Goal: Find specific page/section: Find specific page/section

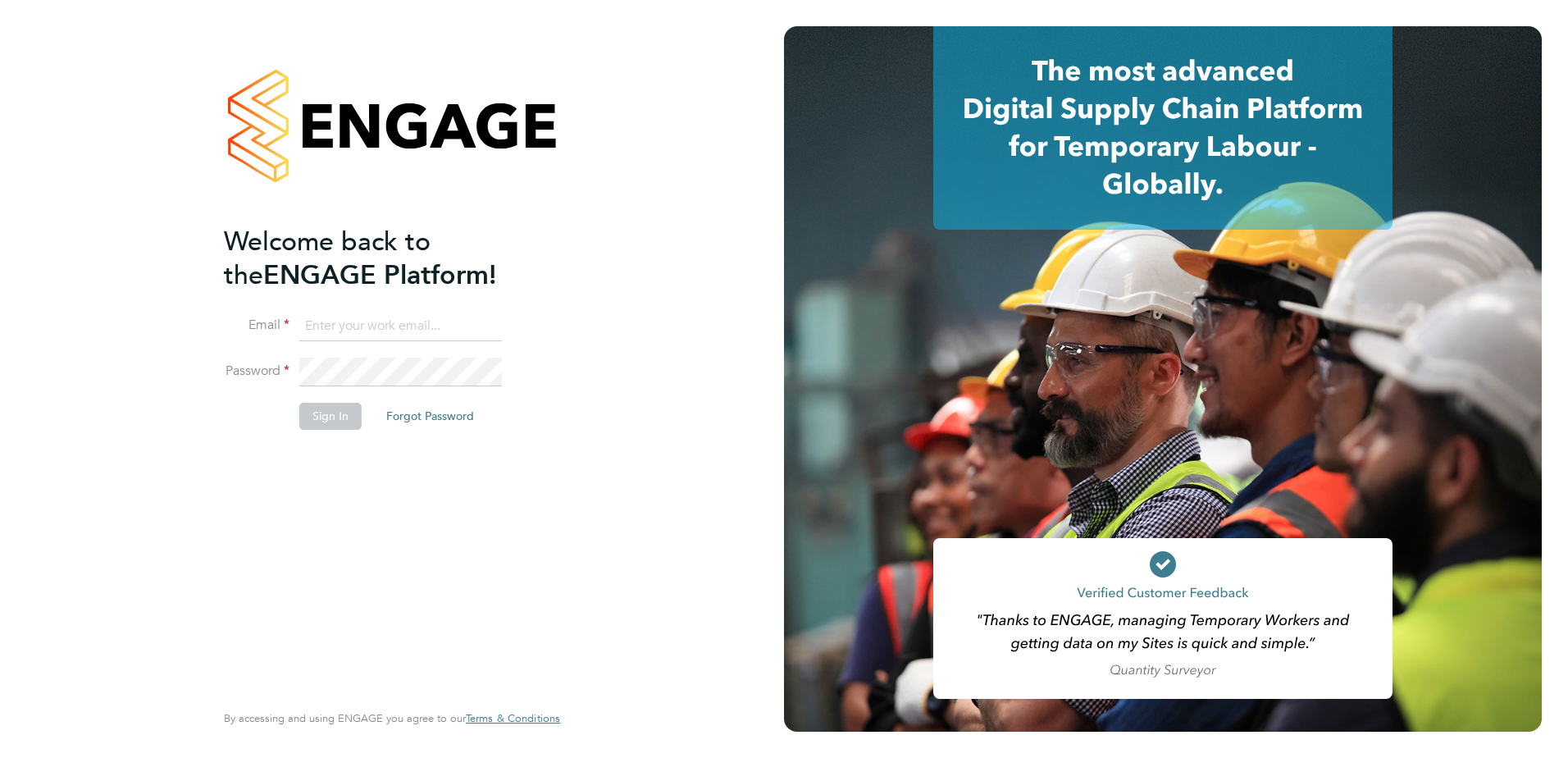
type input "[PERSON_NAME][EMAIL_ADDRESS][DOMAIN_NAME]"
click at [330, 413] on button "Sign In" at bounding box center [330, 416] width 63 height 26
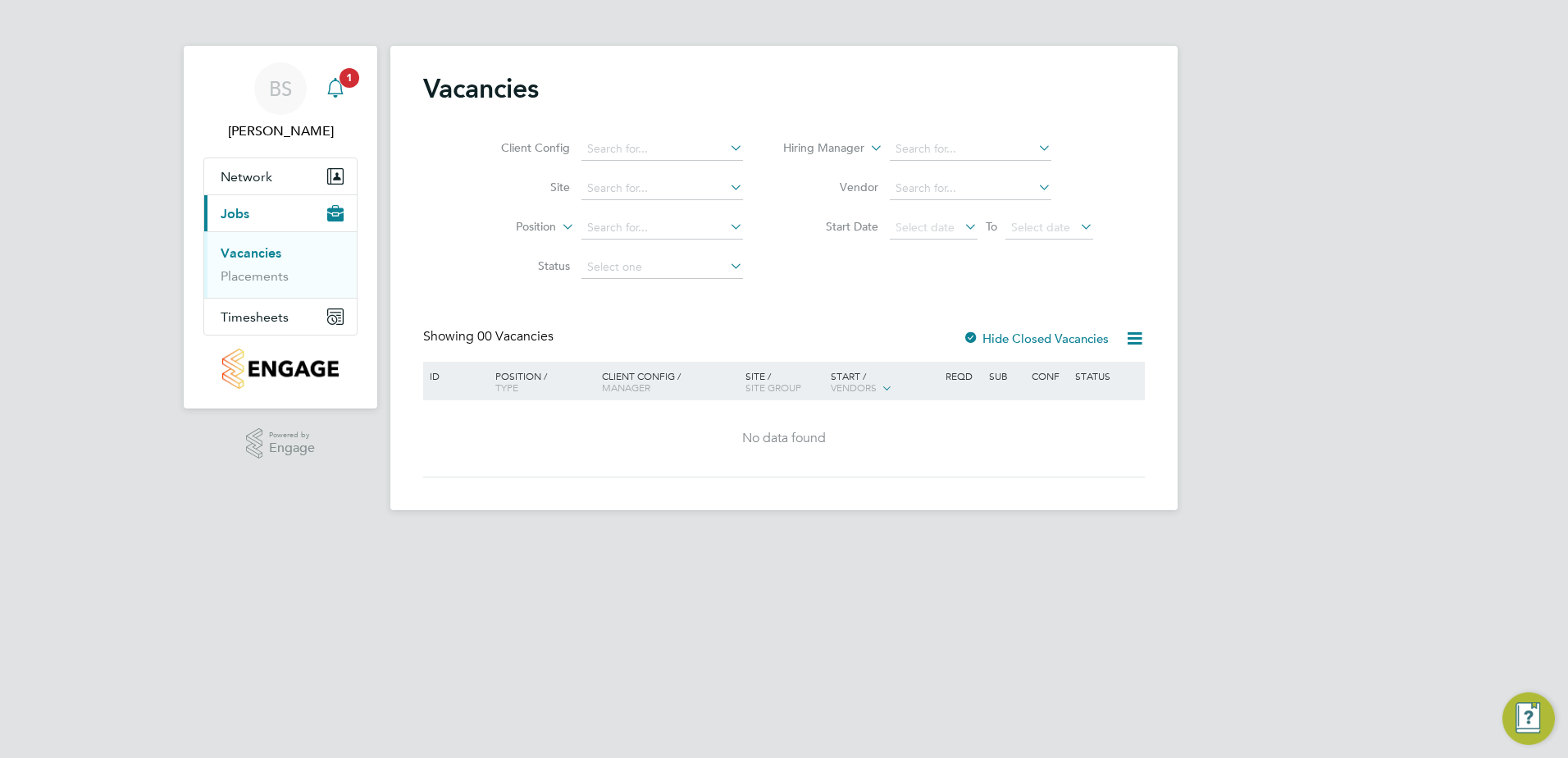
click at [331, 98] on svg-icon "Main navigation" at bounding box center [335, 87] width 19 height 19
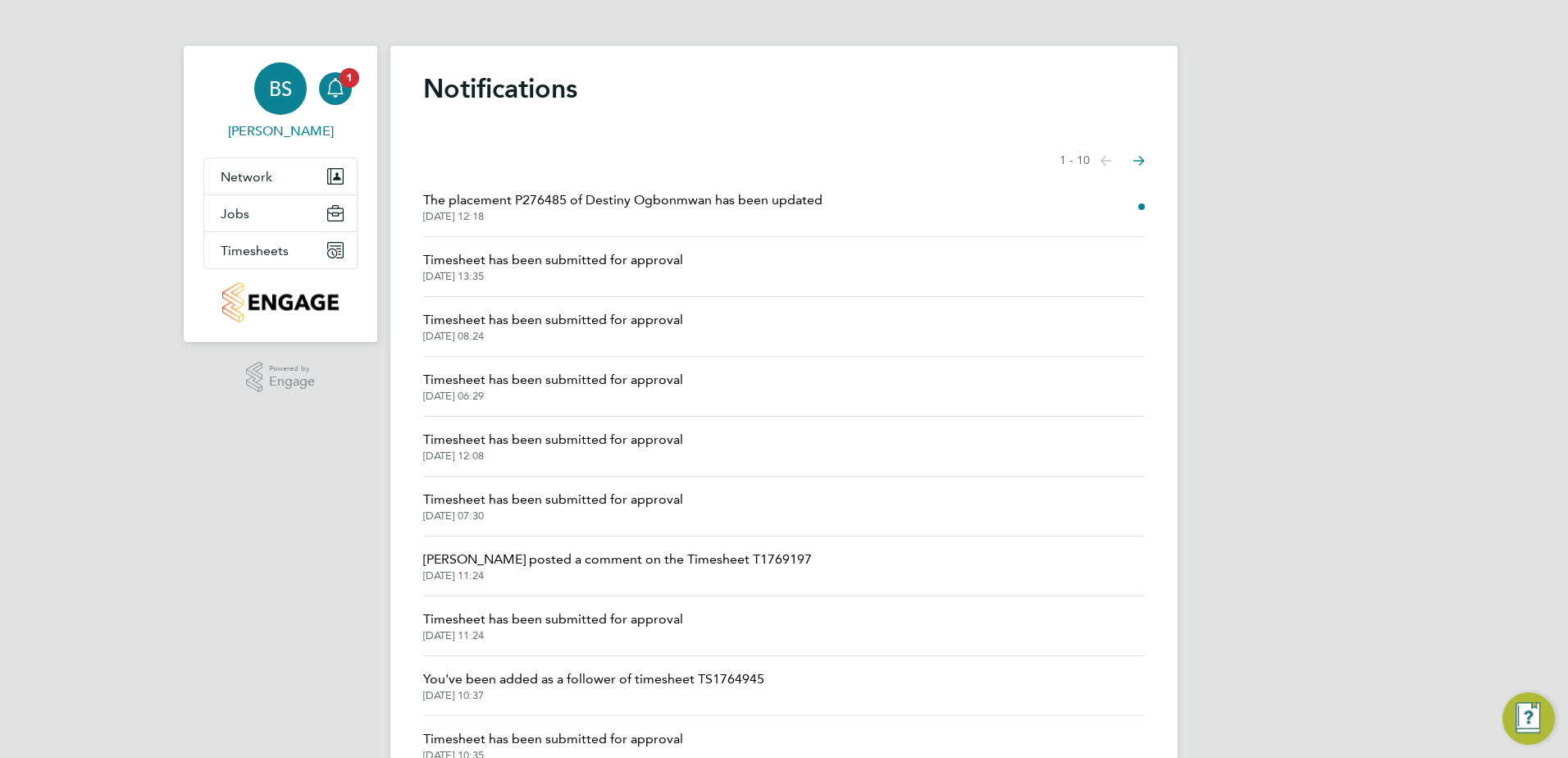
click at [302, 101] on div "BS" at bounding box center [280, 88] width 52 height 52
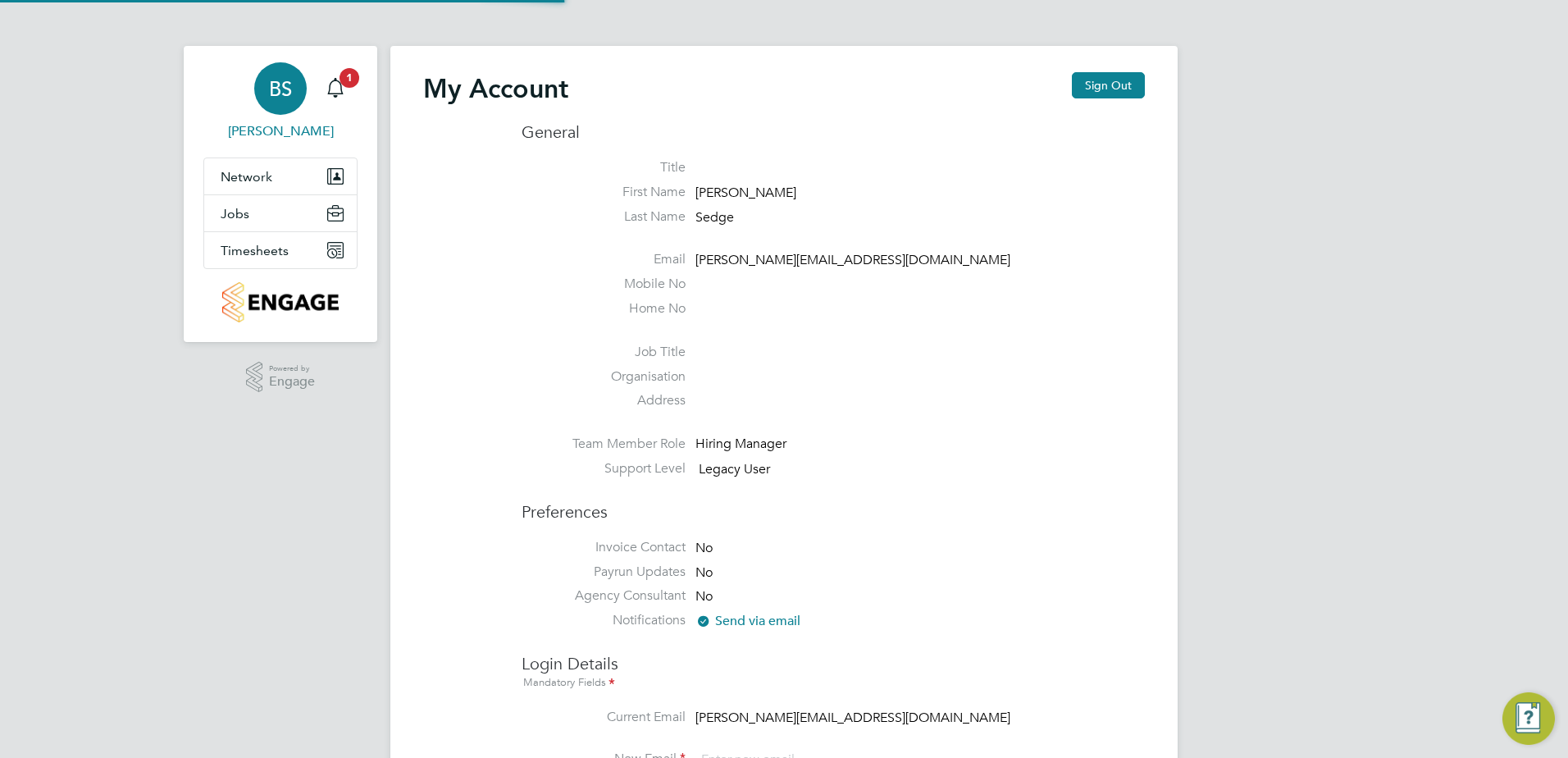
type input "[PERSON_NAME][EMAIL_ADDRESS][DOMAIN_NAME]"
click at [261, 215] on button "Jobs" at bounding box center [280, 213] width 153 height 36
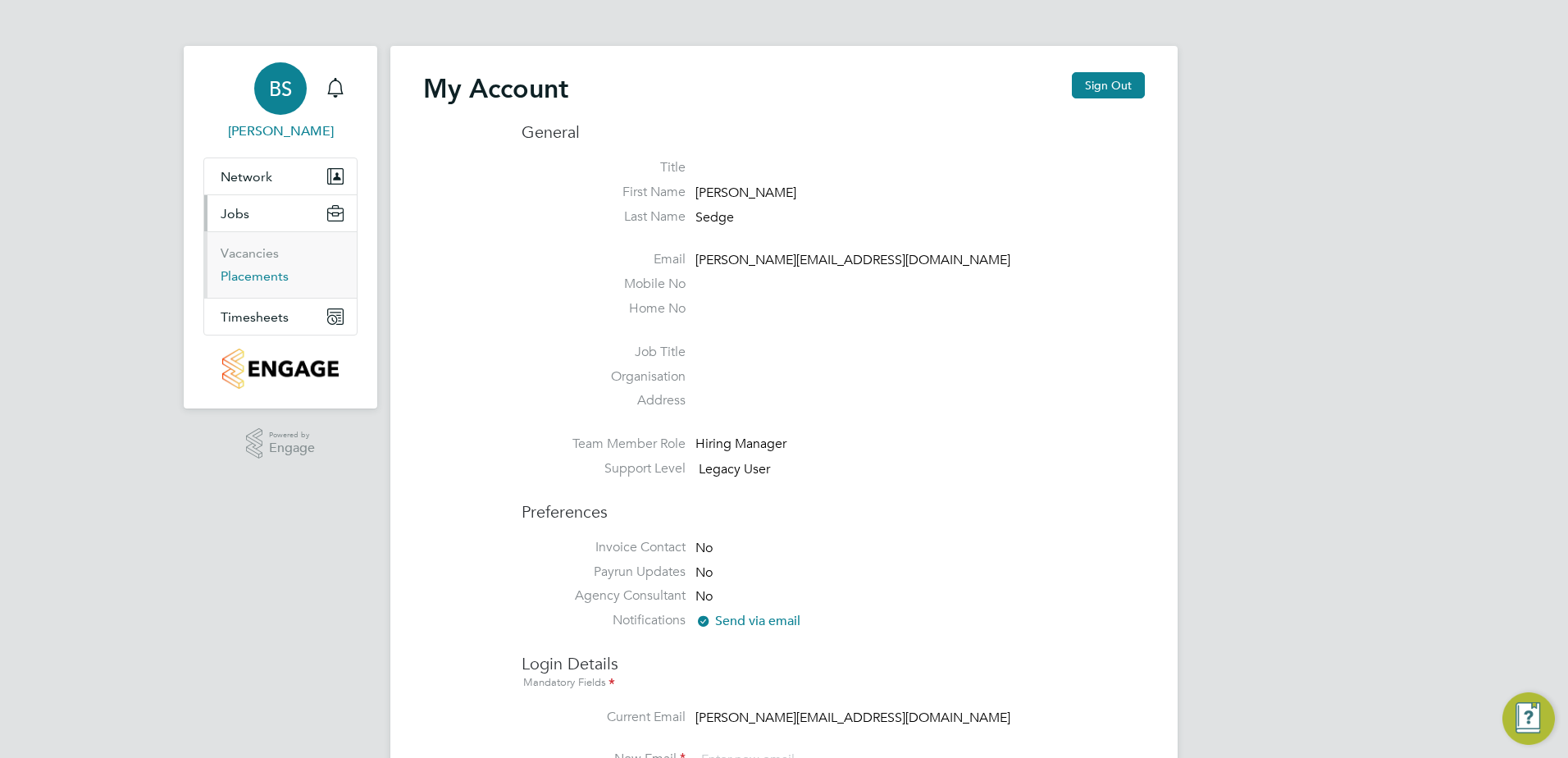
click at [248, 274] on link "Placements" at bounding box center [254, 276] width 68 height 16
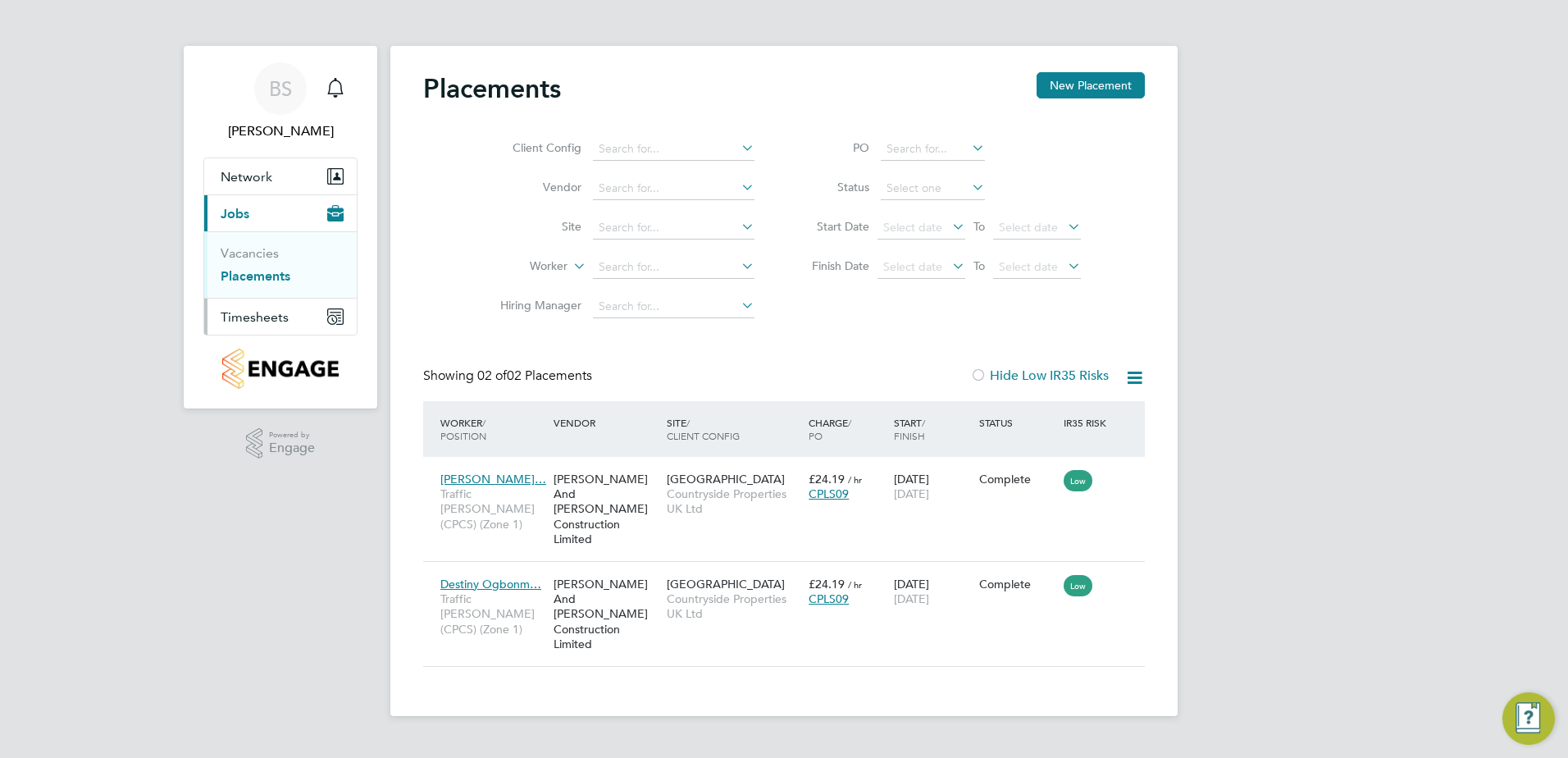
click at [251, 320] on span "Timesheets" at bounding box center [254, 317] width 68 height 16
click at [340, 318] on icon "Main navigation" at bounding box center [335, 317] width 17 height 17
click at [246, 289] on link "Timesheets" at bounding box center [254, 290] width 68 height 16
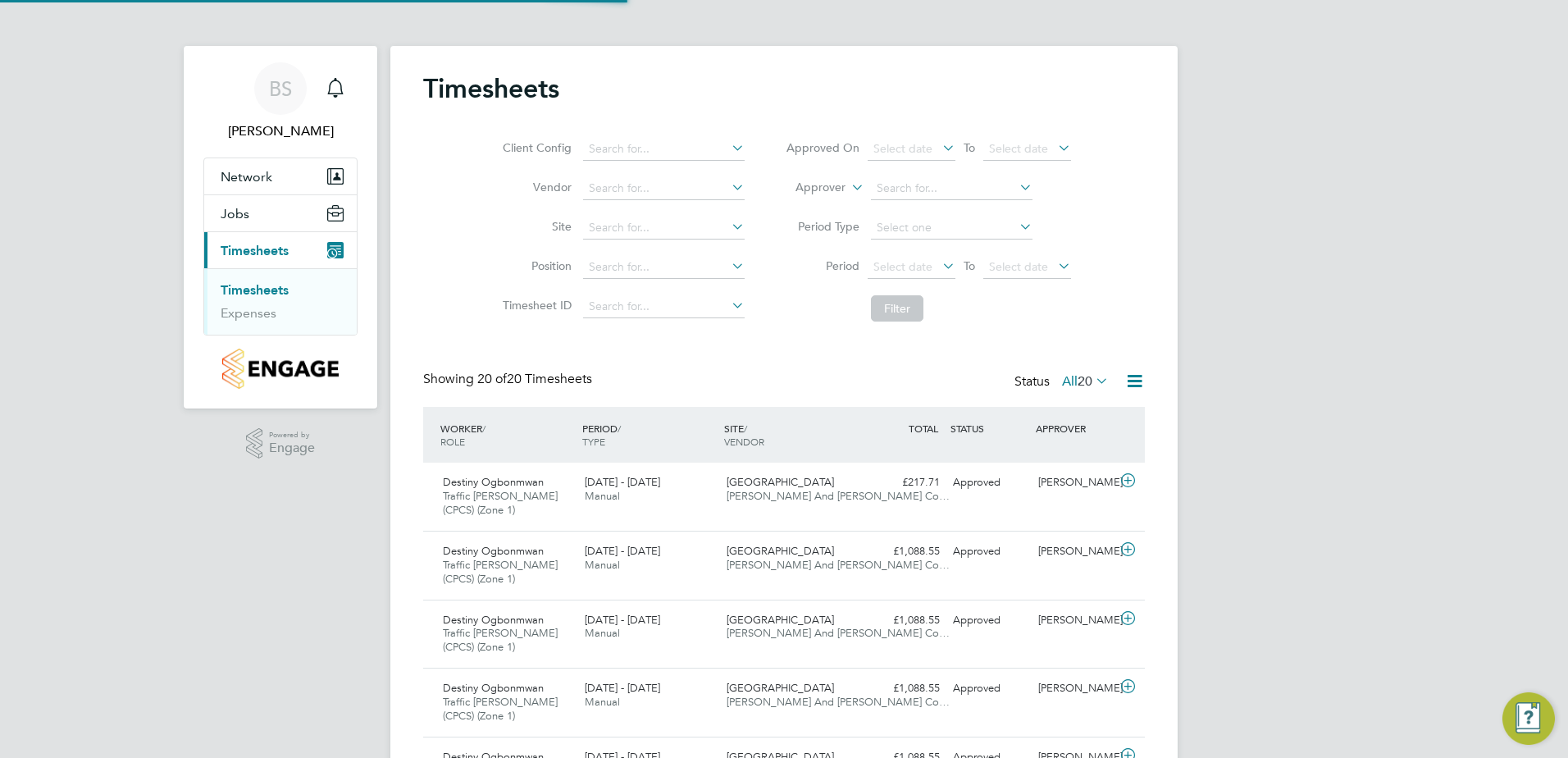
scroll to position [55, 143]
click at [249, 314] on link "Expenses" at bounding box center [248, 313] width 56 height 16
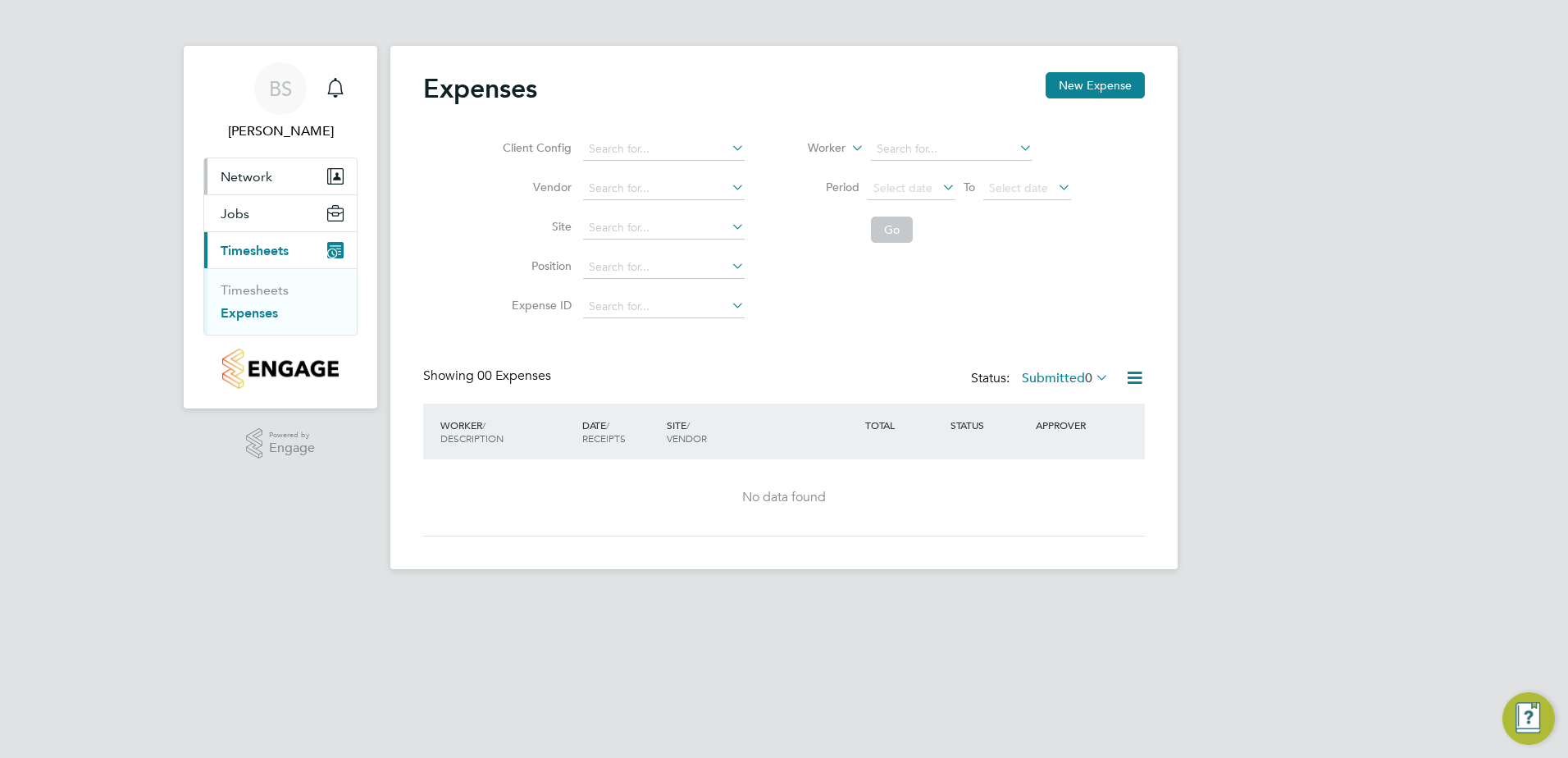
click at [274, 173] on button "Network" at bounding box center [280, 176] width 153 height 36
click at [254, 187] on button "Network" at bounding box center [280, 176] width 153 height 36
click at [243, 240] on link "Sites" at bounding box center [235, 239] width 29 height 16
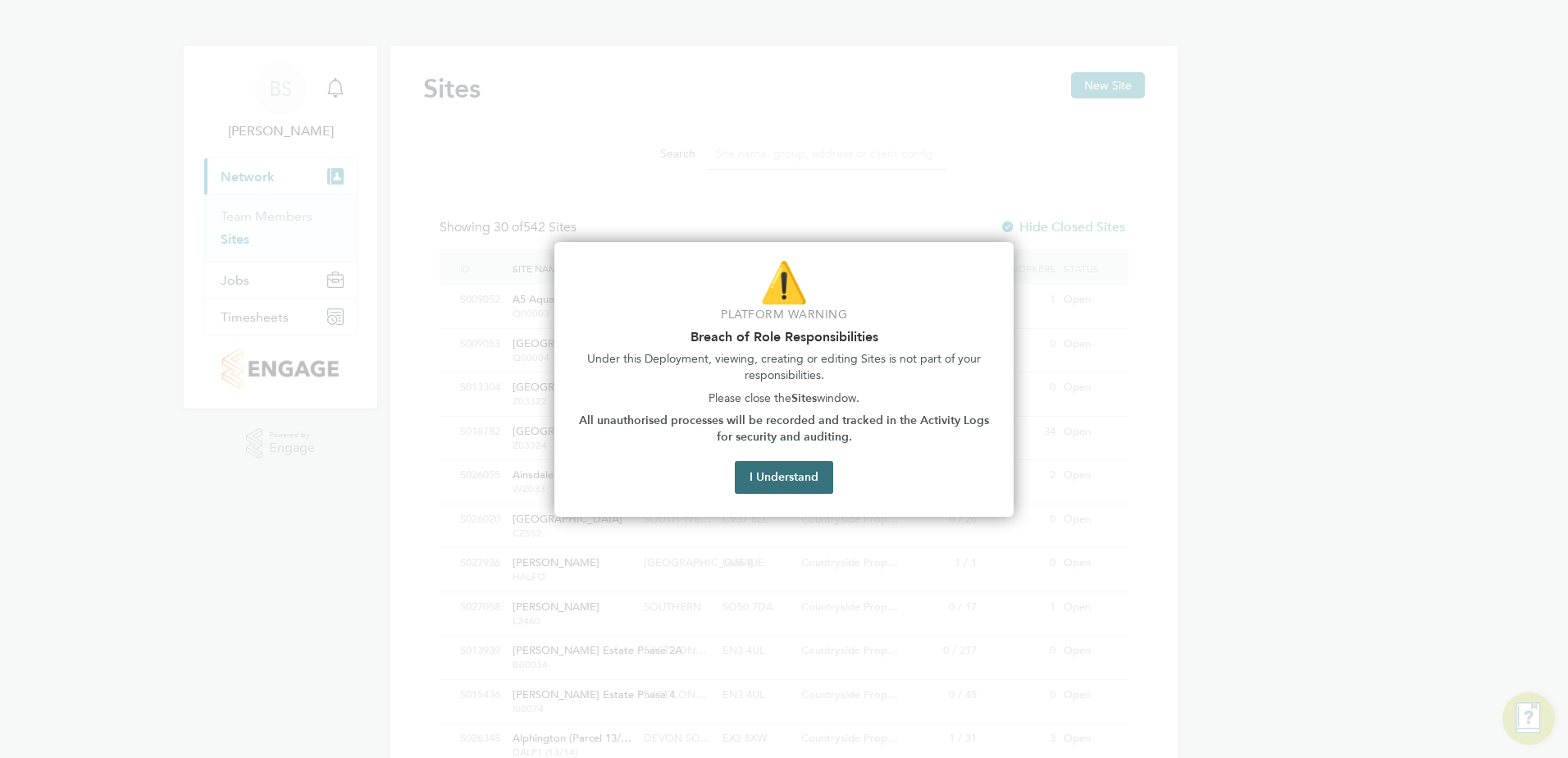
click at [789, 469] on button "I Understand" at bounding box center [784, 477] width 99 height 33
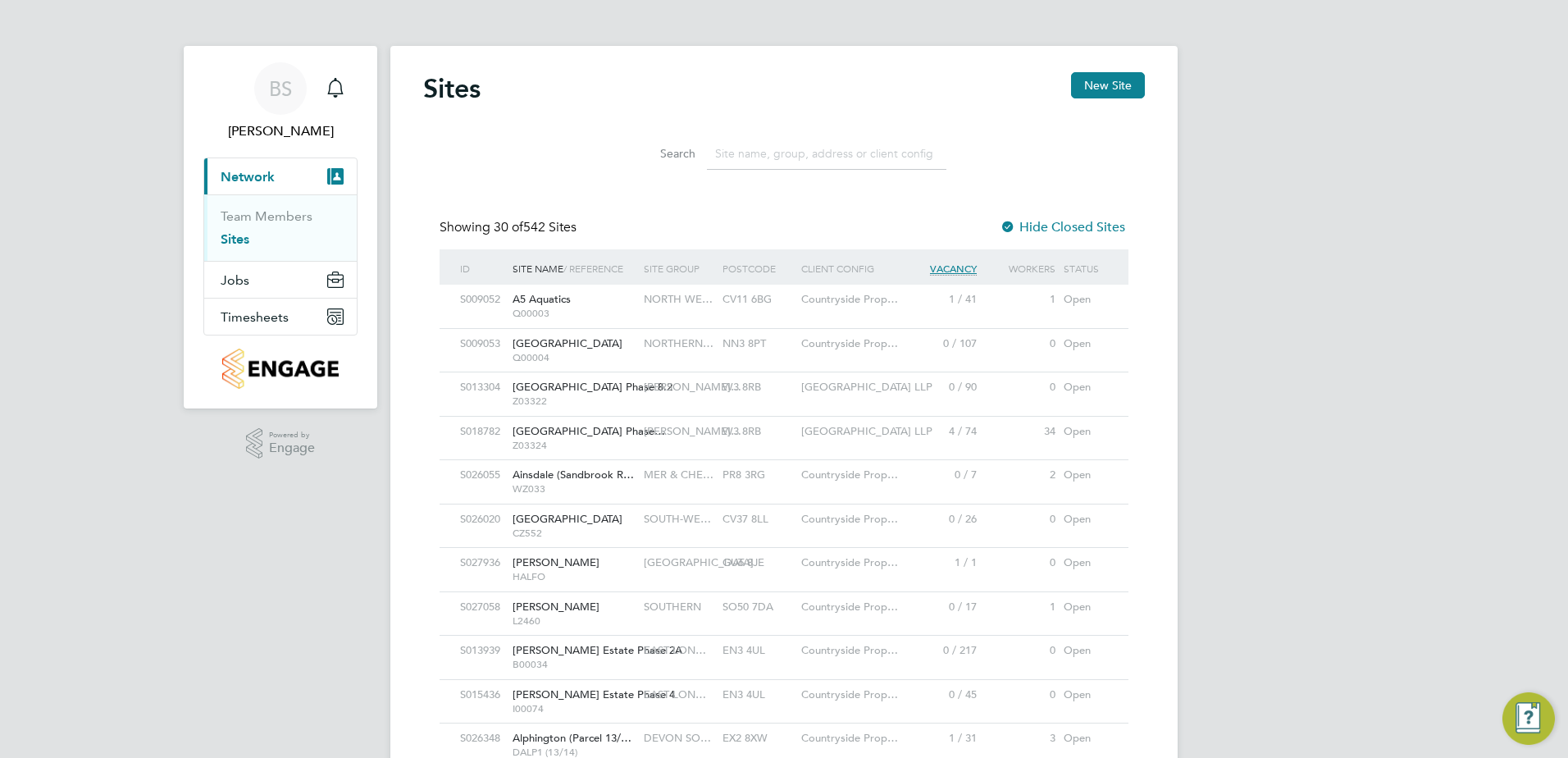
click at [748, 146] on input at bounding box center [826, 154] width 239 height 32
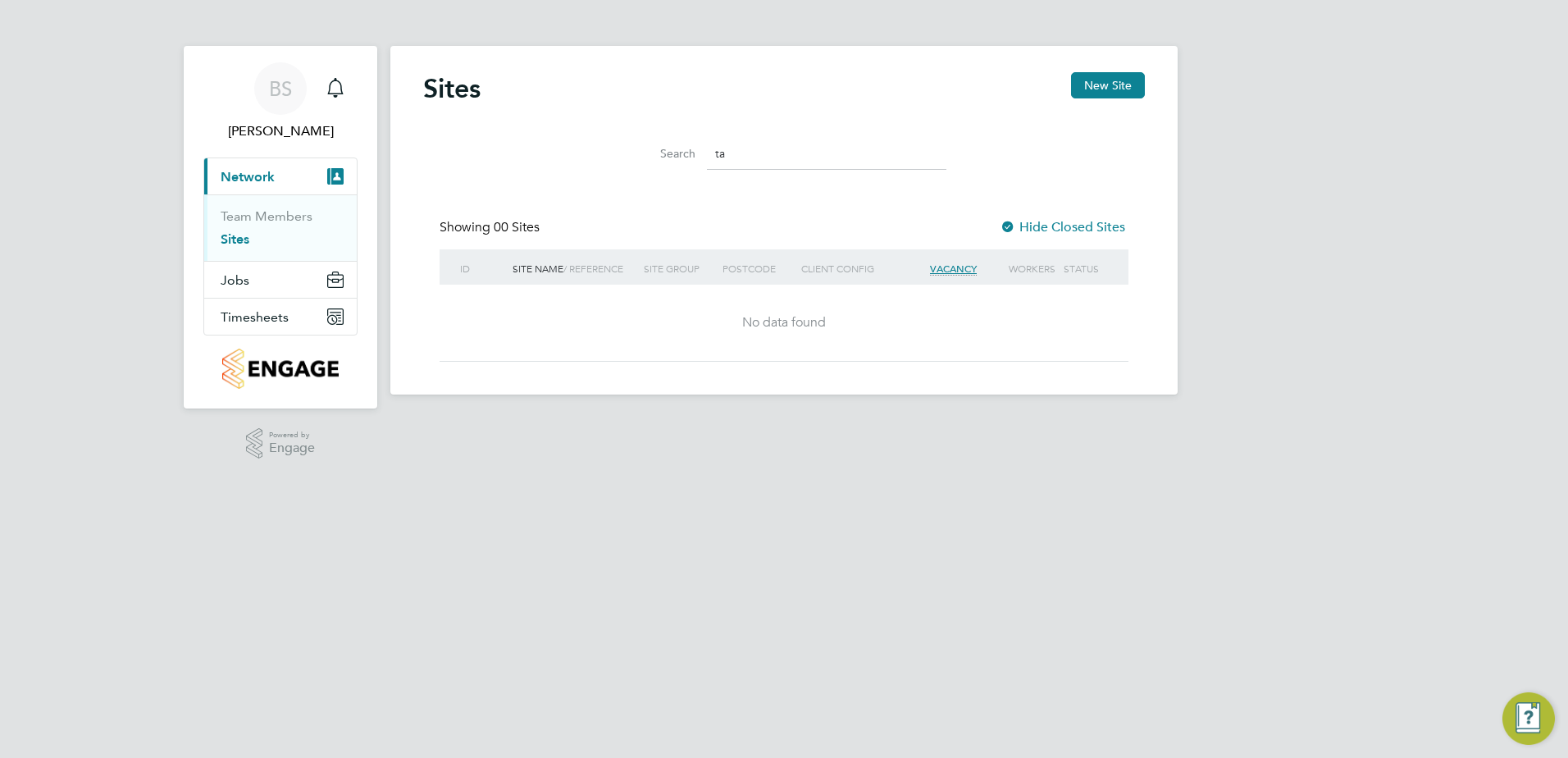
type input "t"
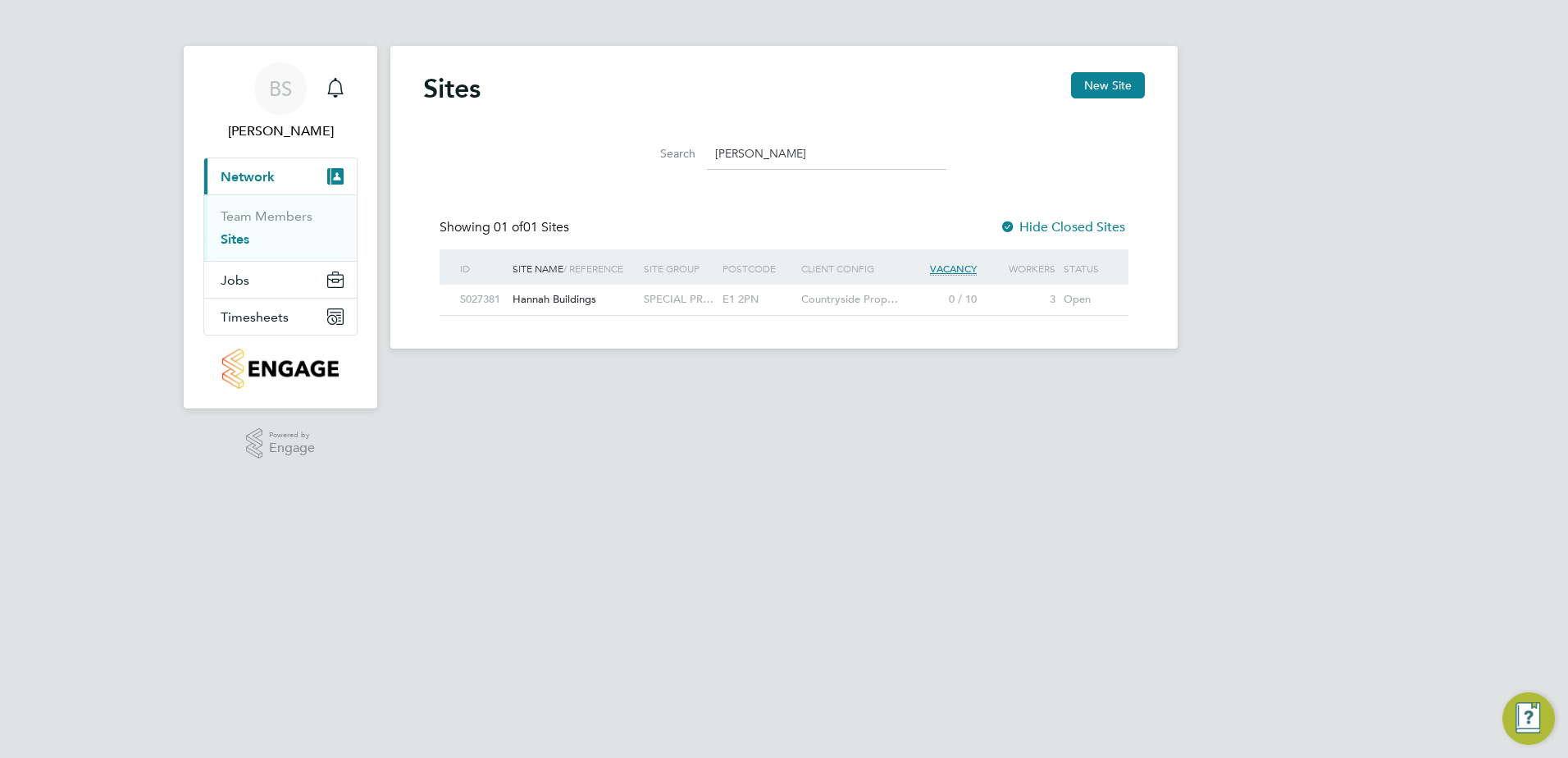
type input "[PERSON_NAME]"
click at [581, 301] on span "Hannah Buildings" at bounding box center [554, 299] width 84 height 14
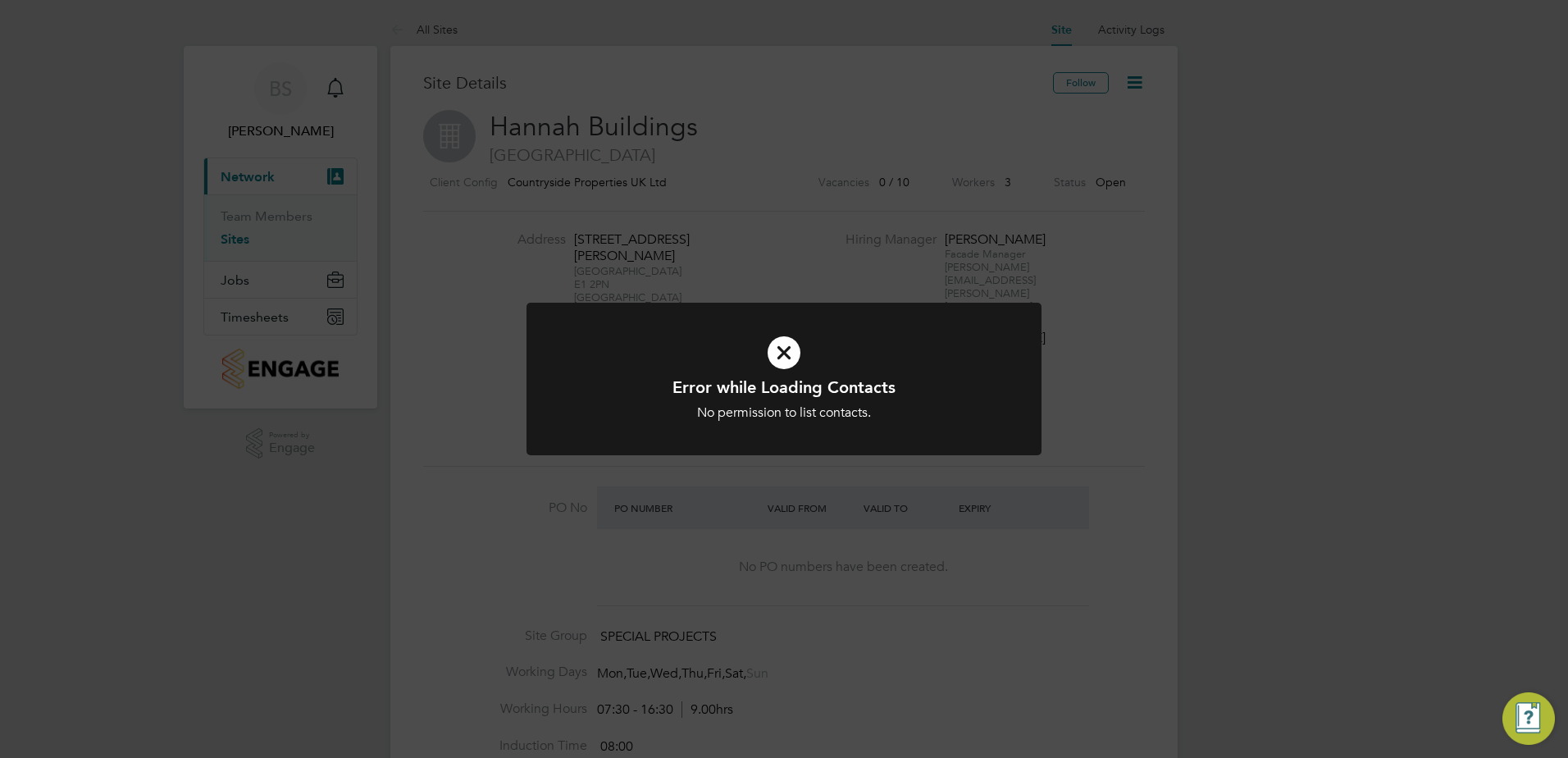
click at [797, 402] on div "Error while Loading Contacts No permission to list contacts. Cancel Okay" at bounding box center [784, 399] width 426 height 45
click at [791, 349] on icon at bounding box center [784, 352] width 426 height 64
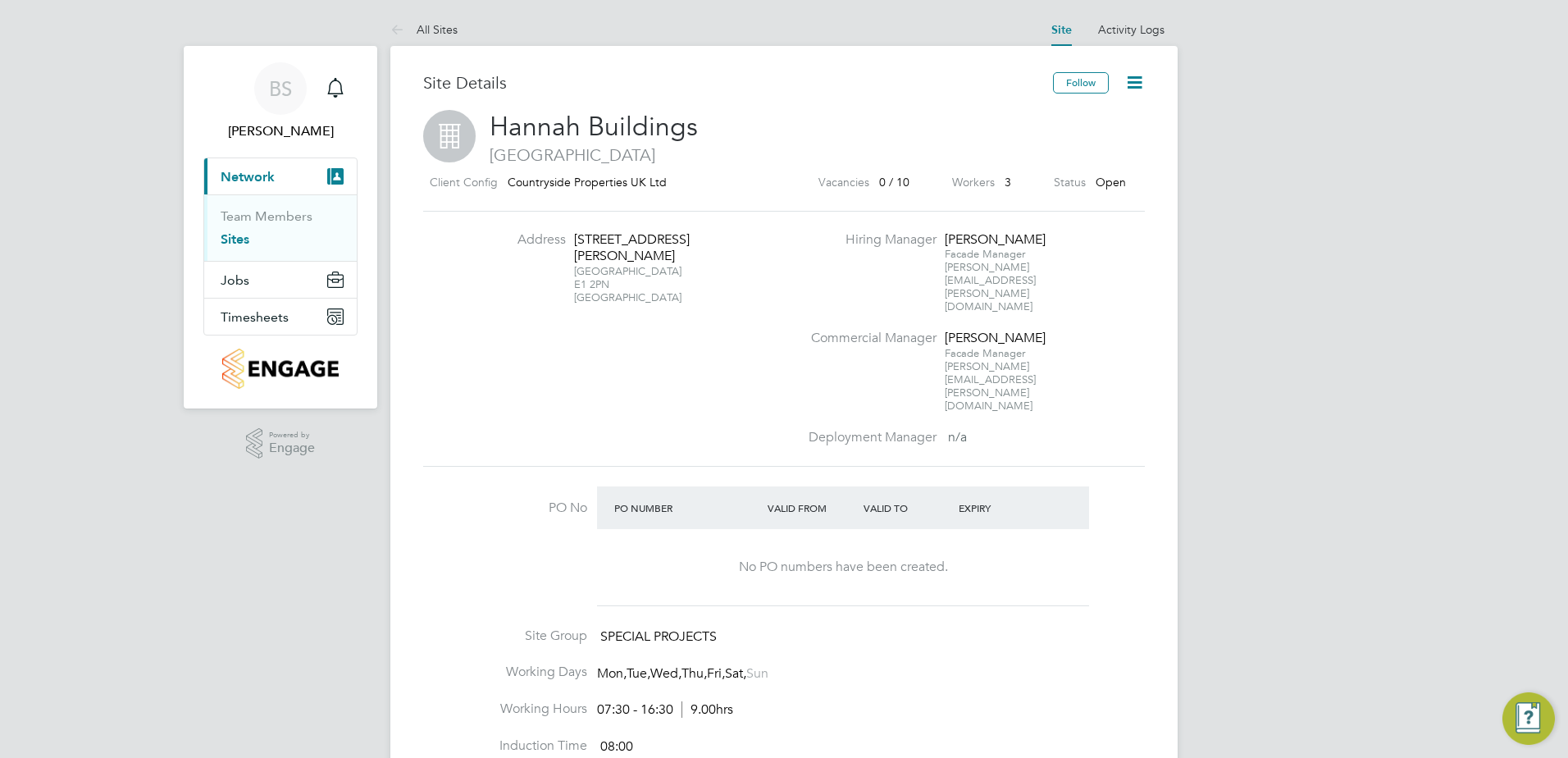
click at [791, 349] on div "All Sites Site Activity Logs Site Activity Logs All Sites Site Details Follow H…" at bounding box center [784, 744] width 787 height 1461
